Goal: Navigation & Orientation: Find specific page/section

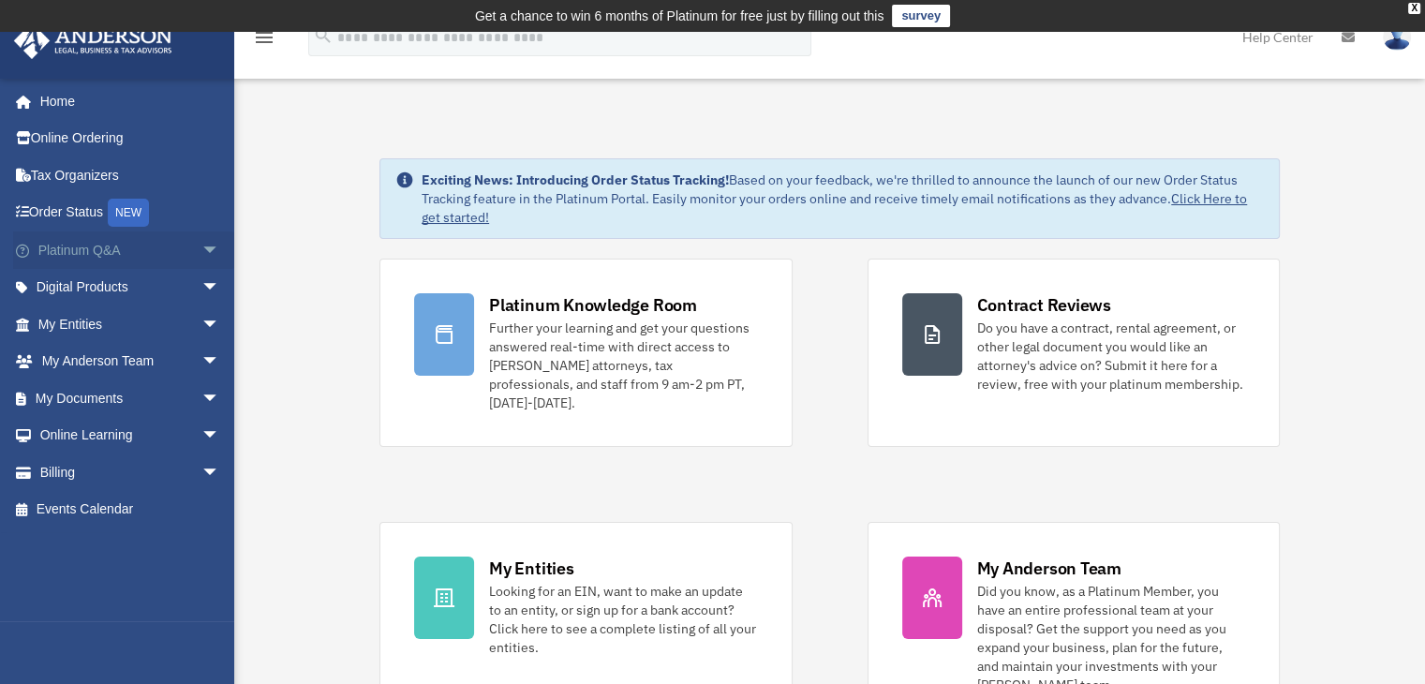
click at [202, 245] on span "arrow_drop_down" at bounding box center [219, 250] width 37 height 38
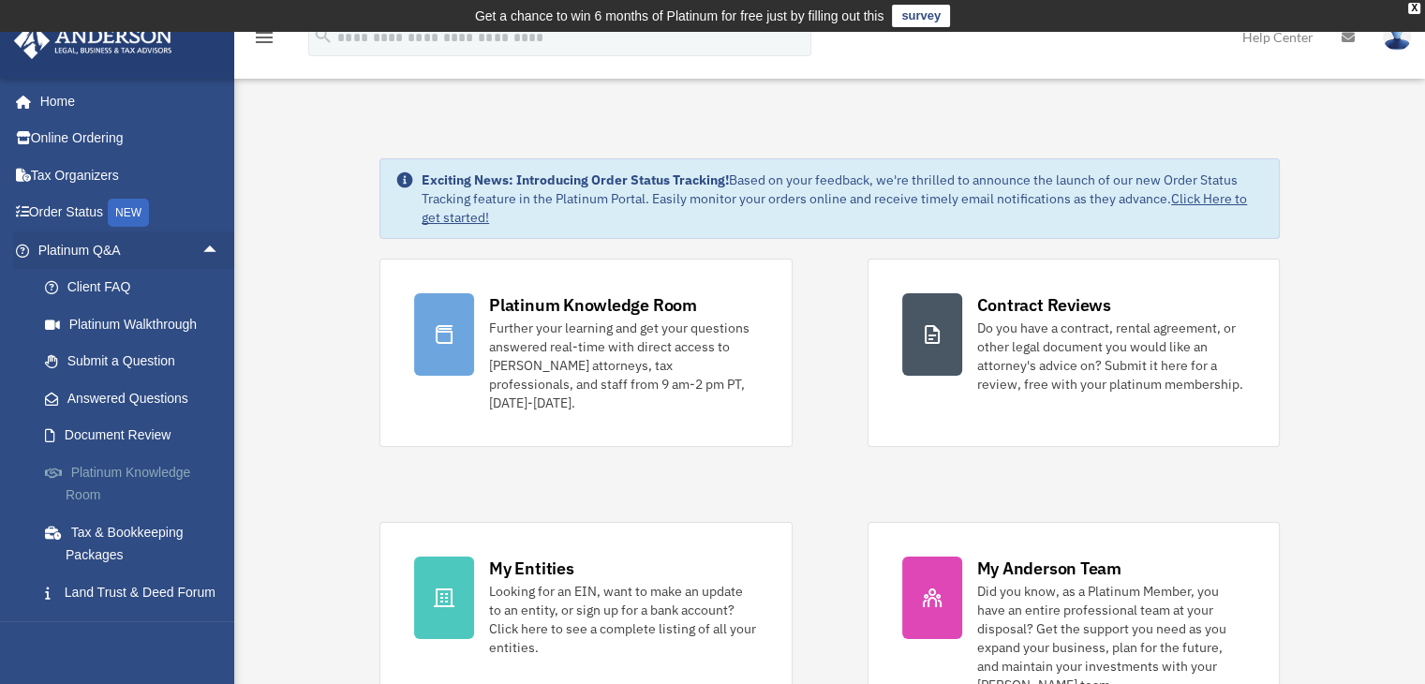
click at [180, 474] on link "Platinum Knowledge Room" at bounding box center [137, 483] width 222 height 60
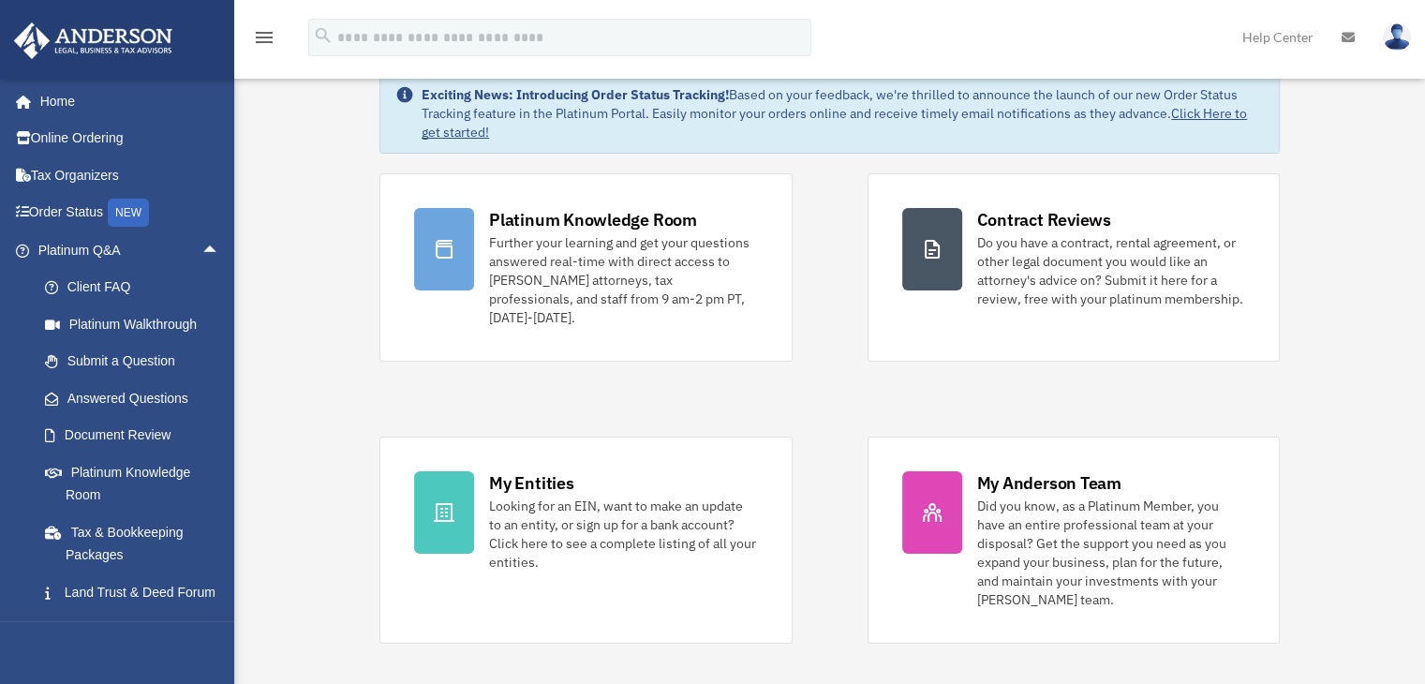
scroll to position [187, 0]
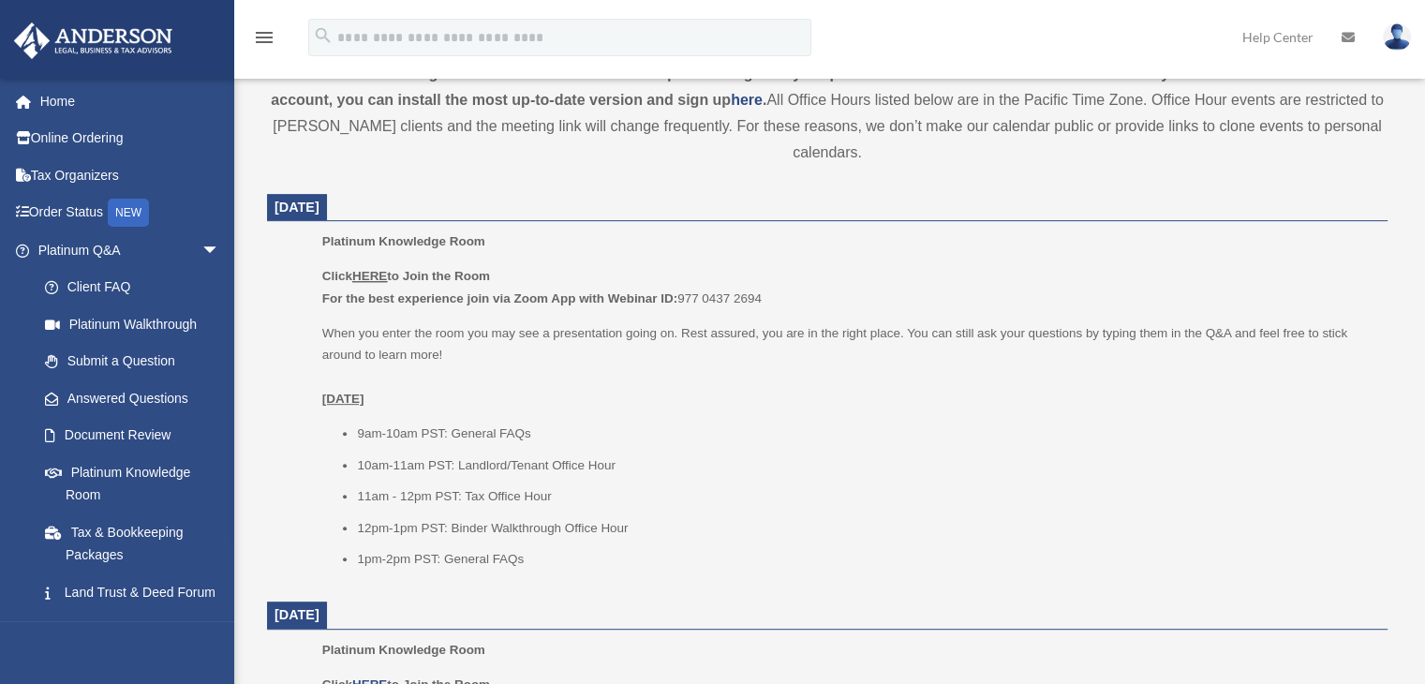
scroll to position [843, 0]
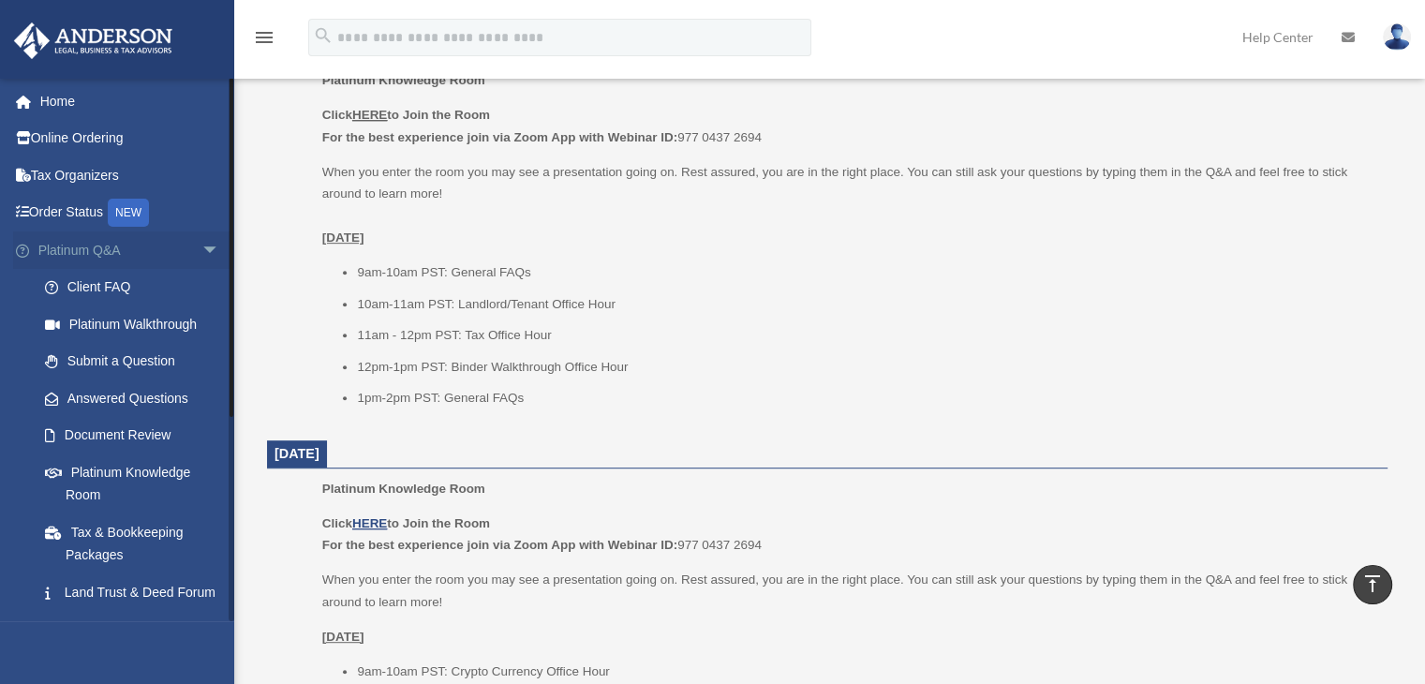
click at [201, 243] on span "arrow_drop_down" at bounding box center [219, 250] width 37 height 38
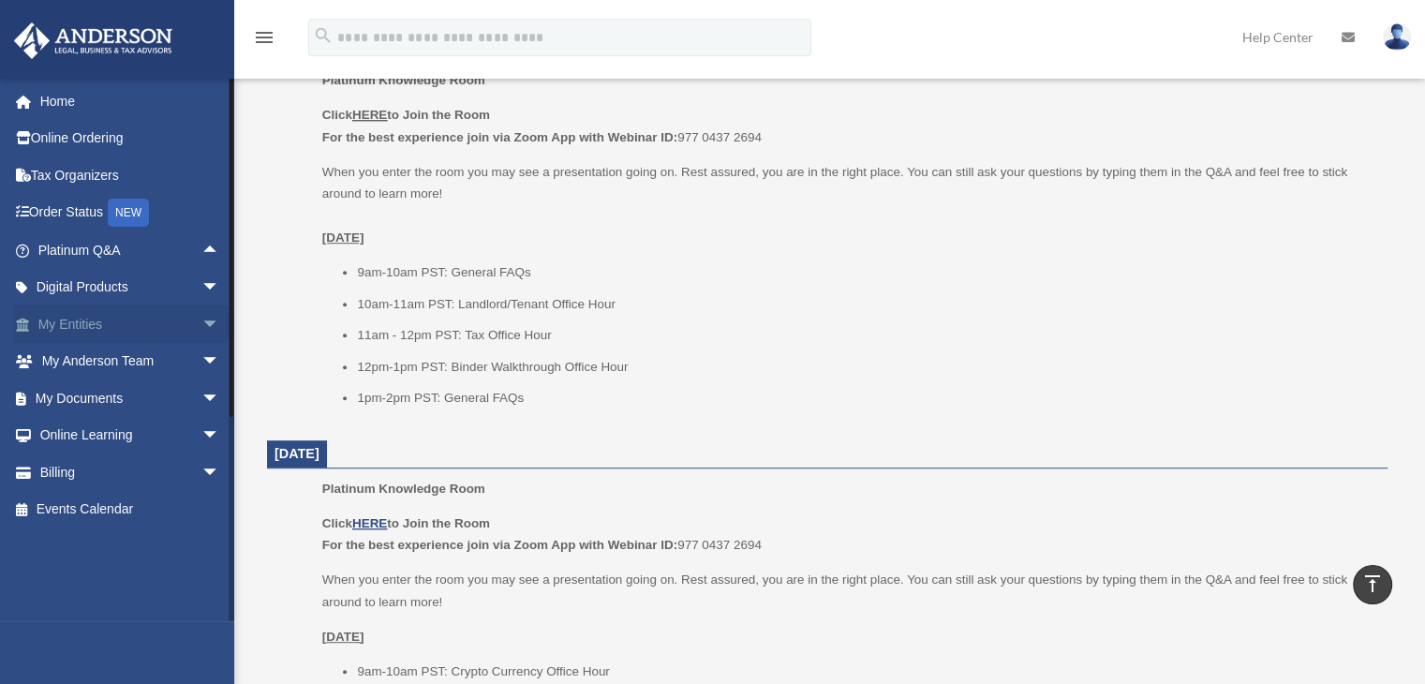
click at [201, 320] on span "arrow_drop_down" at bounding box center [219, 324] width 37 height 38
